Goal: Task Accomplishment & Management: Manage account settings

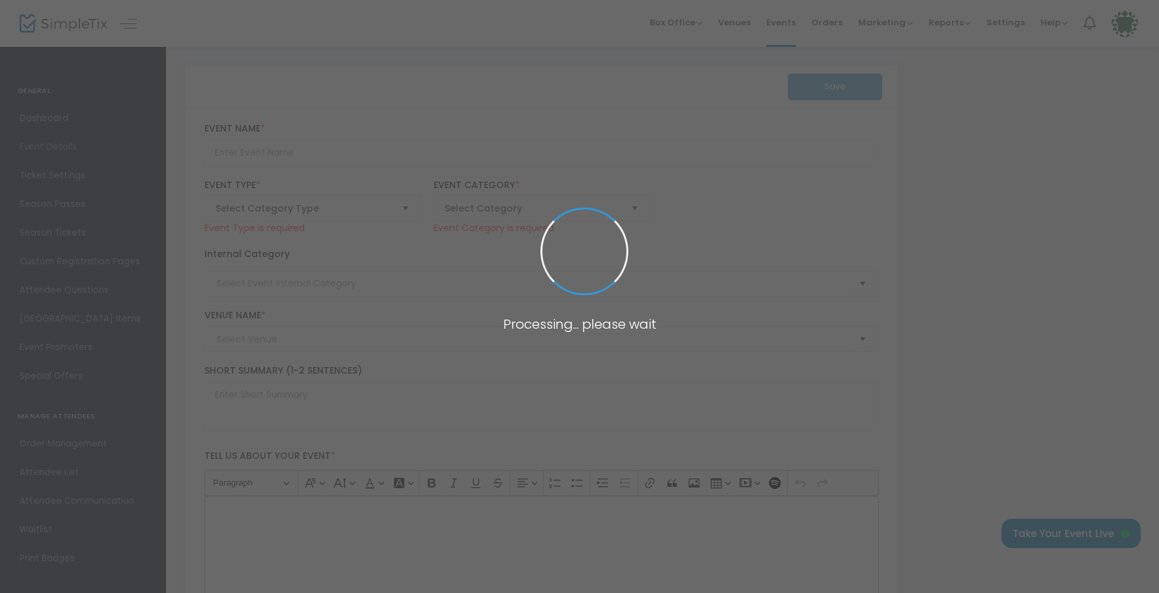
type input "PGH Vintage Mixer - Night Owl"
type textarea "The Pittsburgh Vintage Mixer returns in [DATE]! The NIGH OWL is [DATE] evening,…"
checkbox input "true"
type input "[EMAIL_ADDRESS][DOMAIN_NAME]"
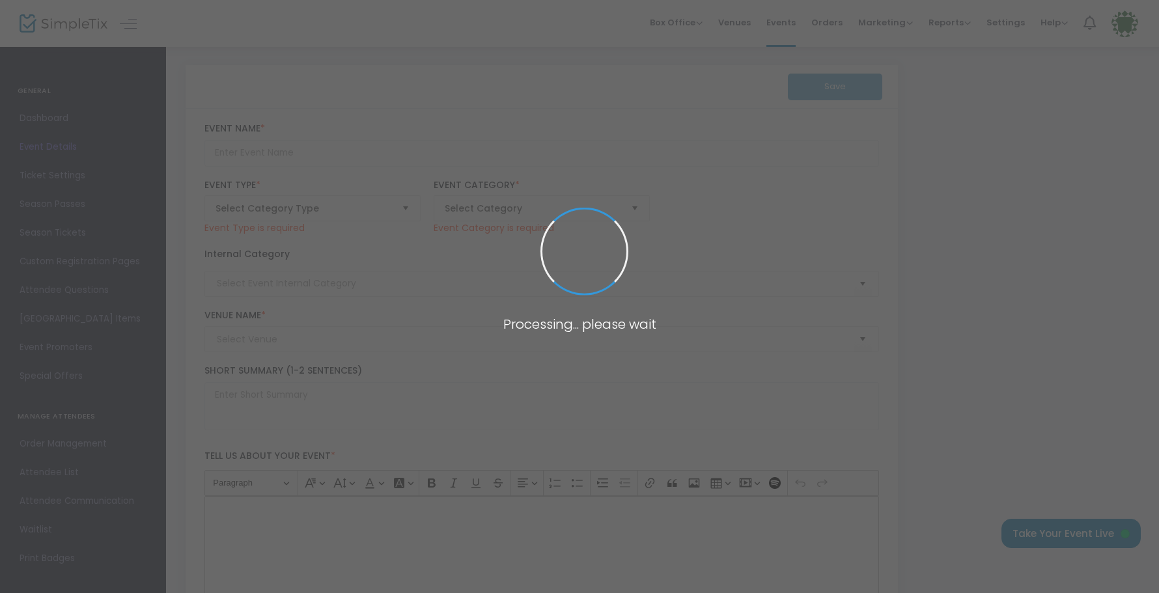
type input "Buy Tickets"
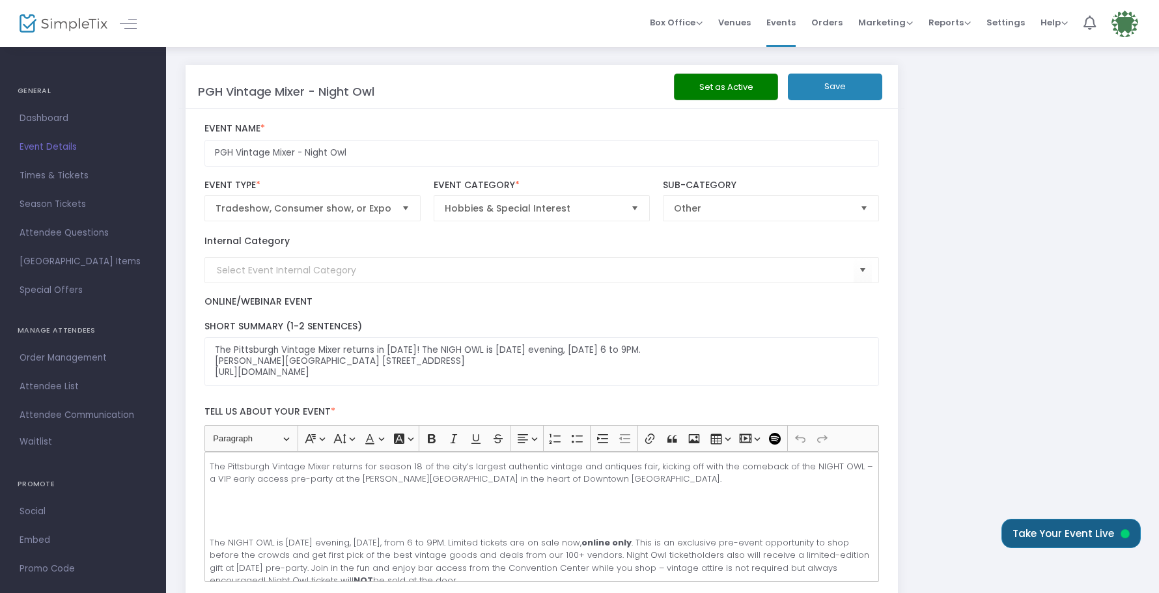
click at [1056, 537] on button "Take Your Event Live" at bounding box center [1071, 533] width 139 height 29
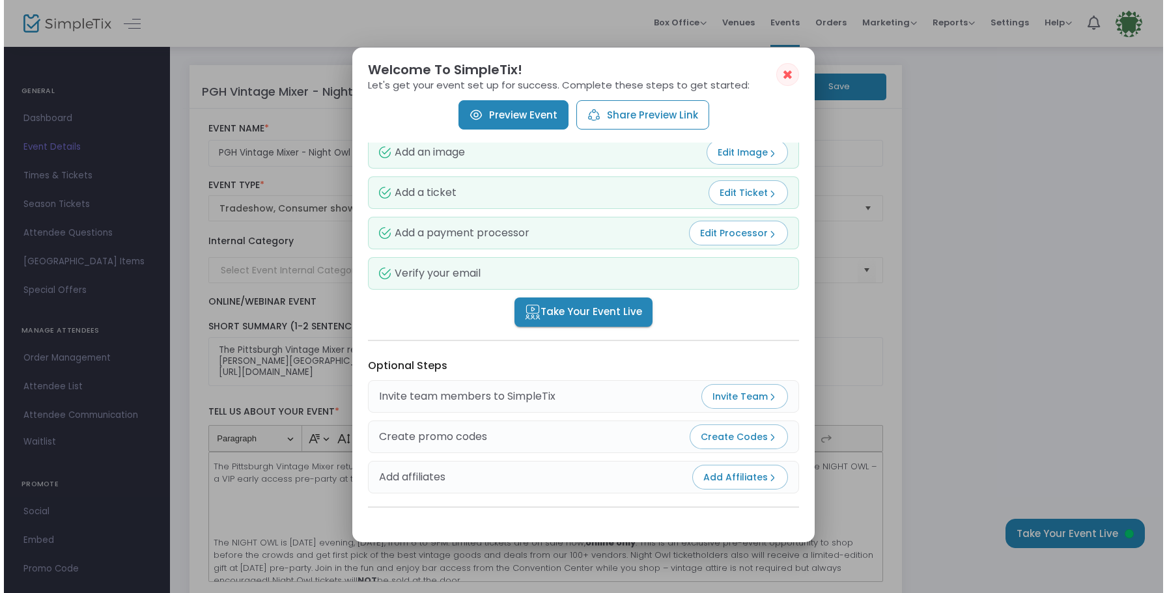
scroll to position [49, 0]
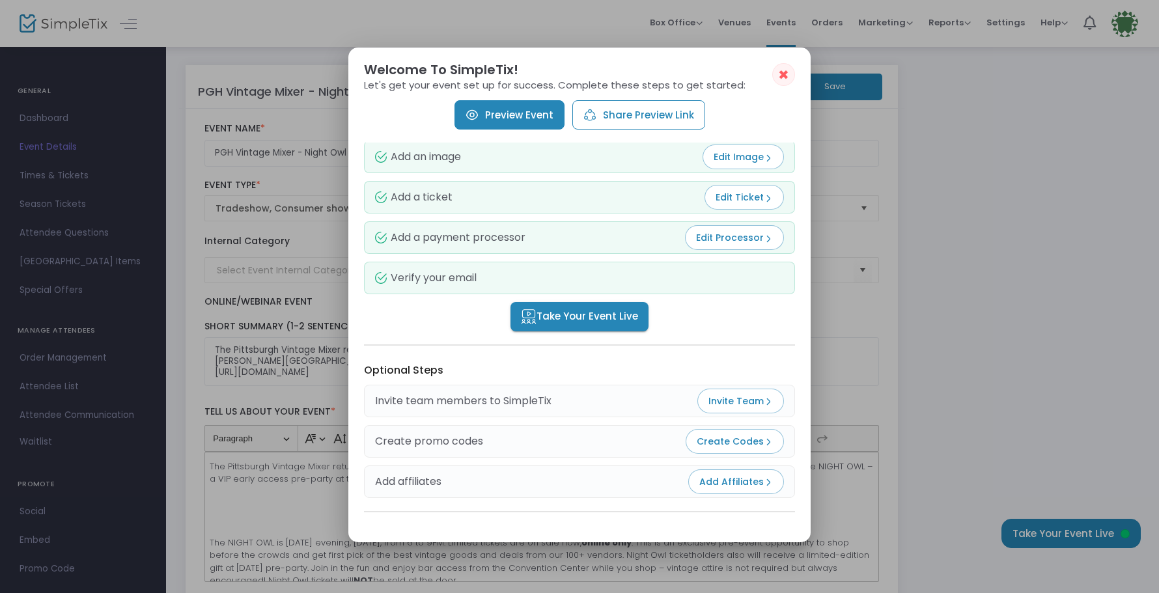
click at [616, 313] on span "Take Your Event Live" at bounding box center [579, 316] width 117 height 15
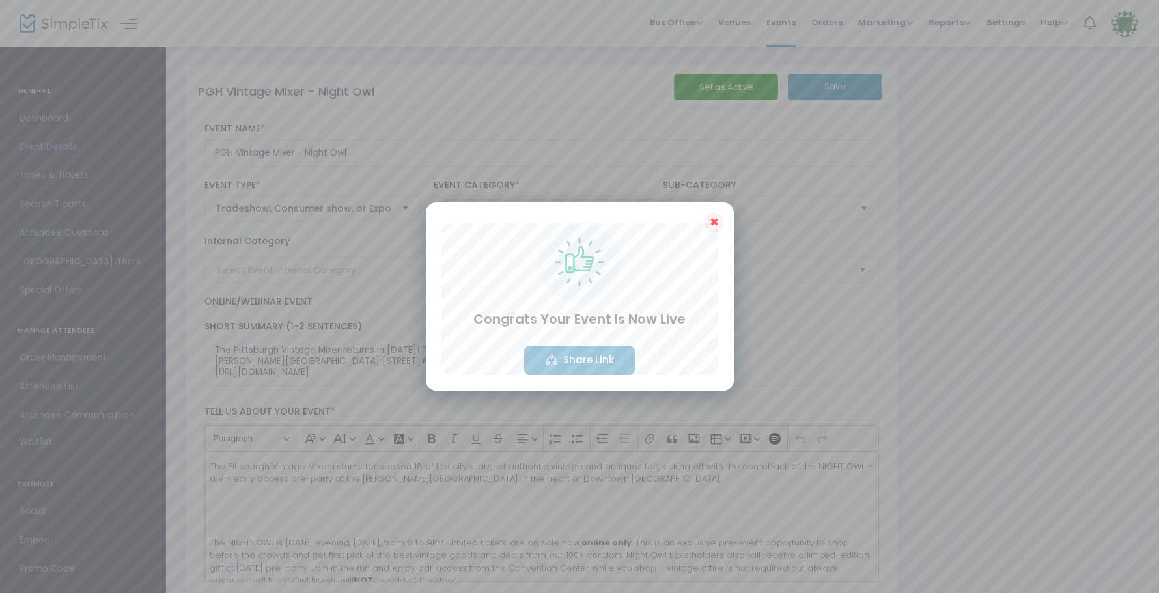
click at [714, 227] on span "✖" at bounding box center [714, 222] width 9 height 16
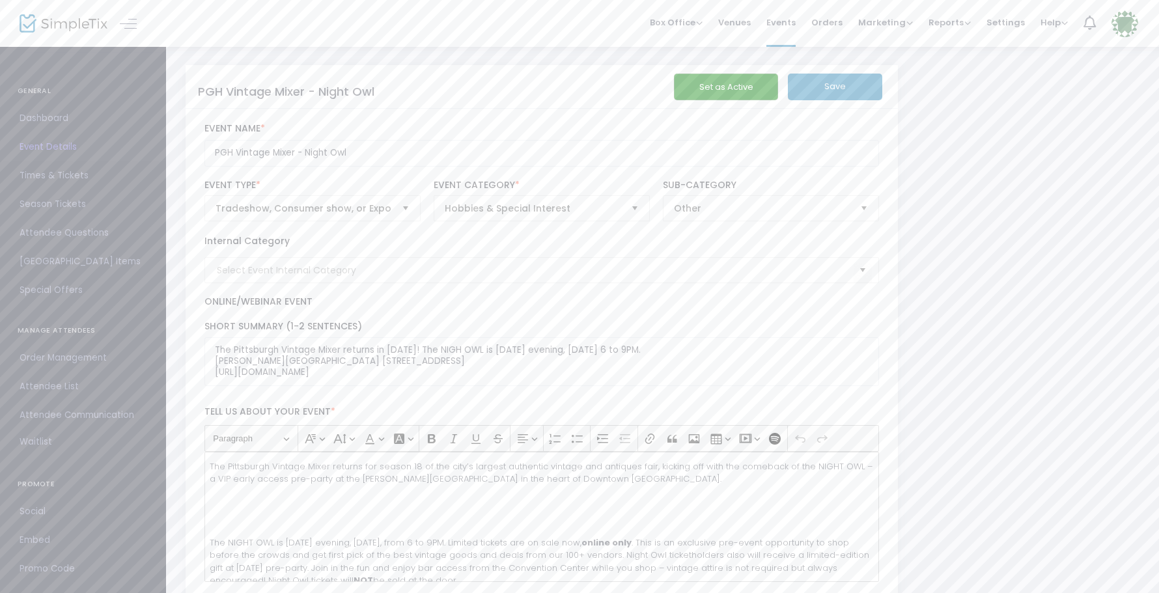
click at [72, 170] on span "Times & Tickets" at bounding box center [83, 175] width 127 height 17
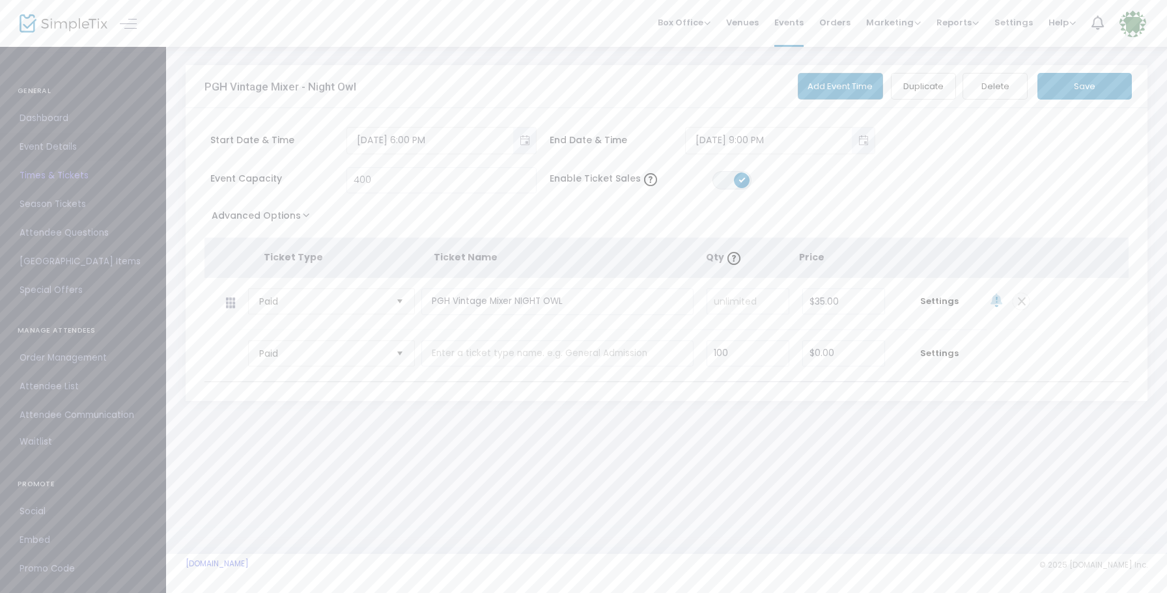
click at [66, 149] on span "Event Details" at bounding box center [83, 147] width 127 height 17
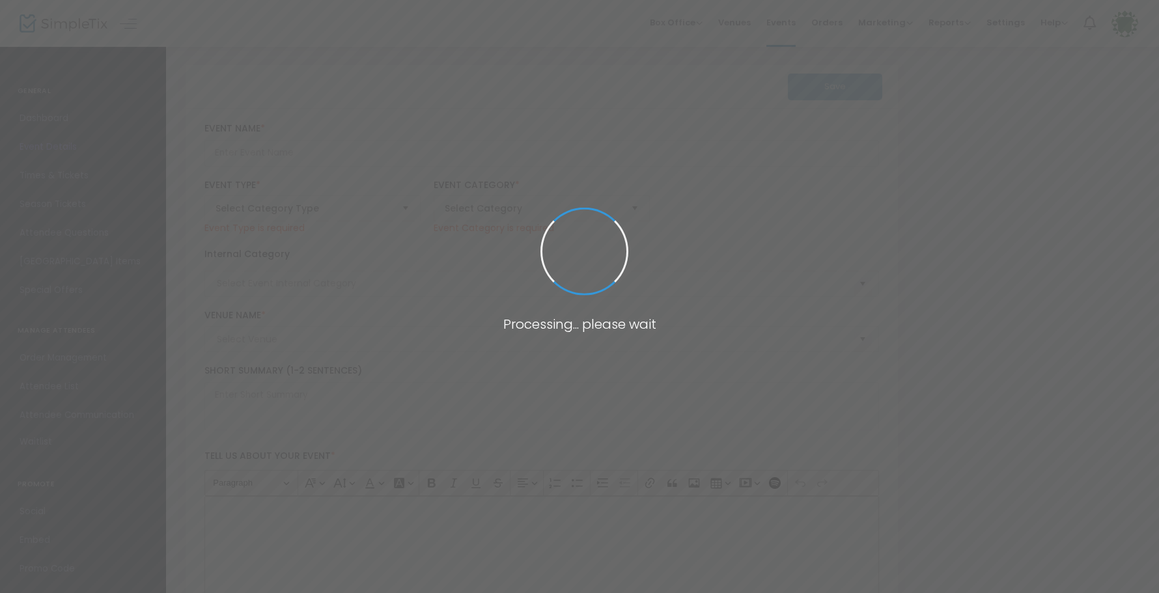
type input "PGH Vintage Mixer - Night Owl"
type textarea "The Pittsburgh Vintage Mixer returns in 2025! The NIGH OWL is Friday evening, N…"
checkbox input "true"
type input "[EMAIL_ADDRESS][DOMAIN_NAME]"
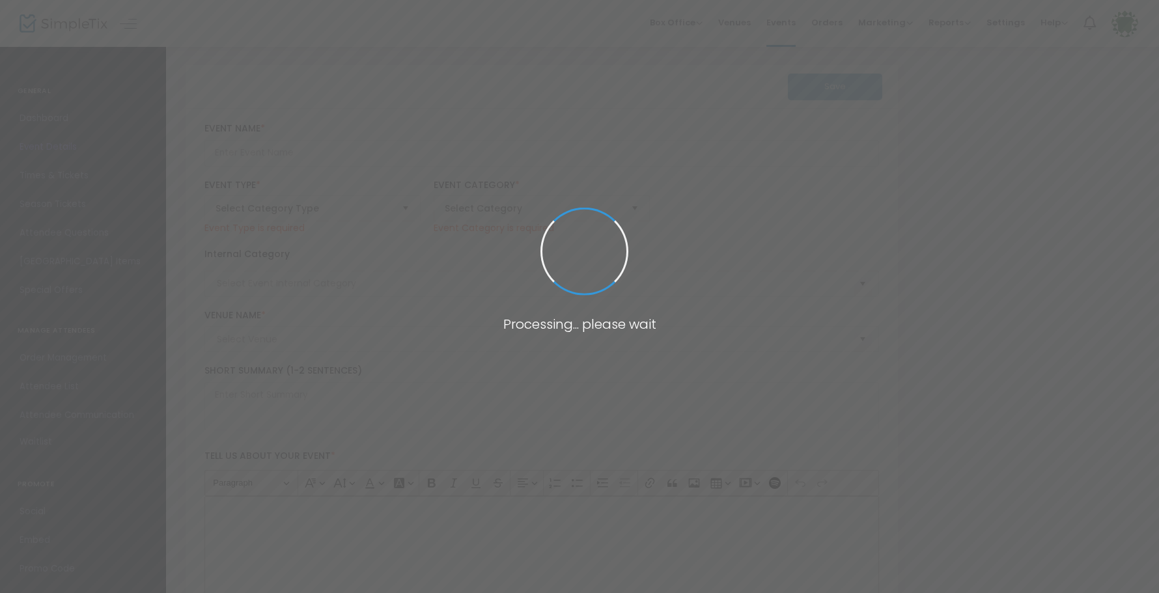
type input "Buy Tickets"
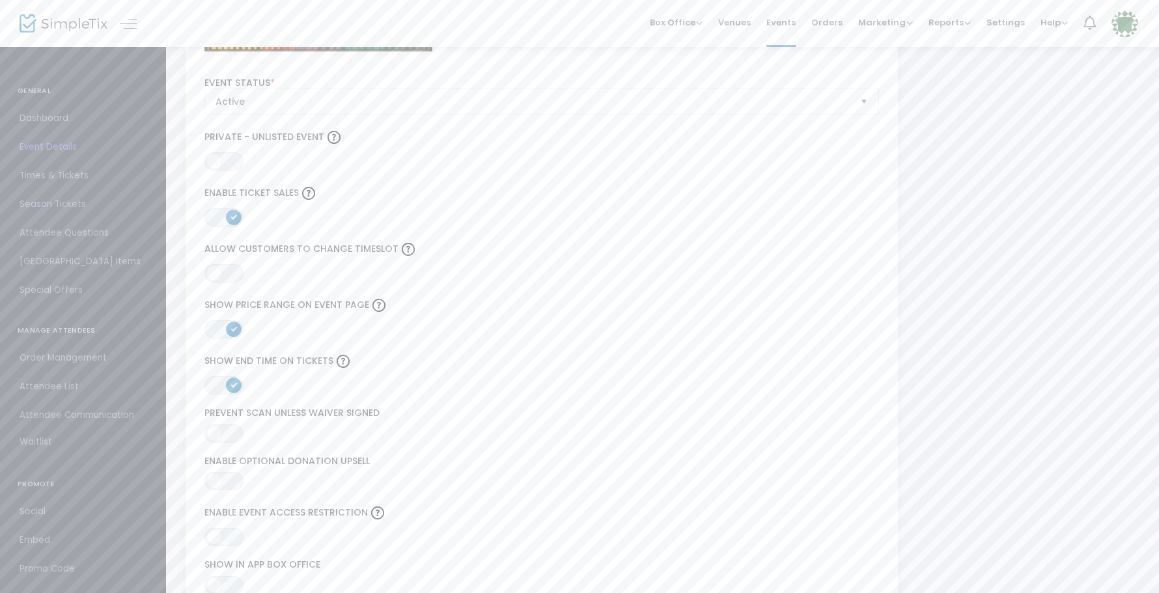
scroll to position [1372, 0]
